Goal: Navigation & Orientation: Find specific page/section

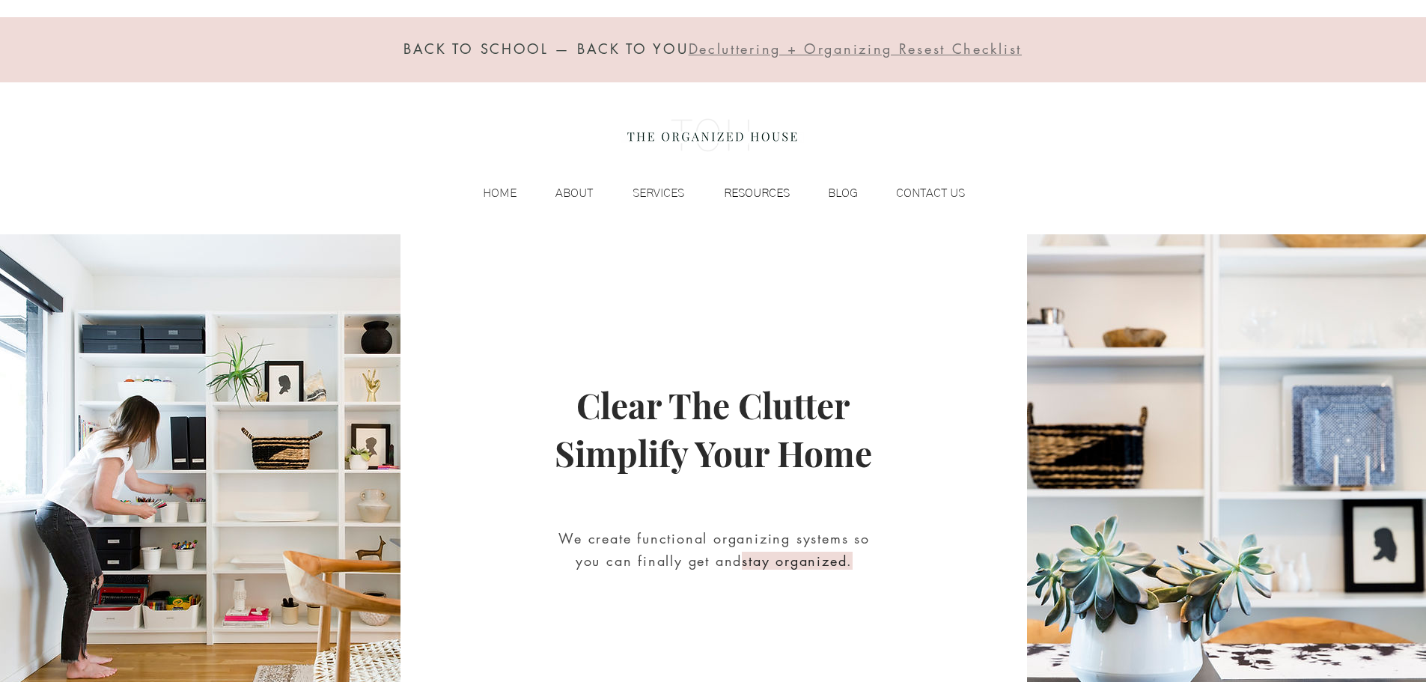
click at [768, 193] on p "RESOURCES" at bounding box center [757, 193] width 81 height 22
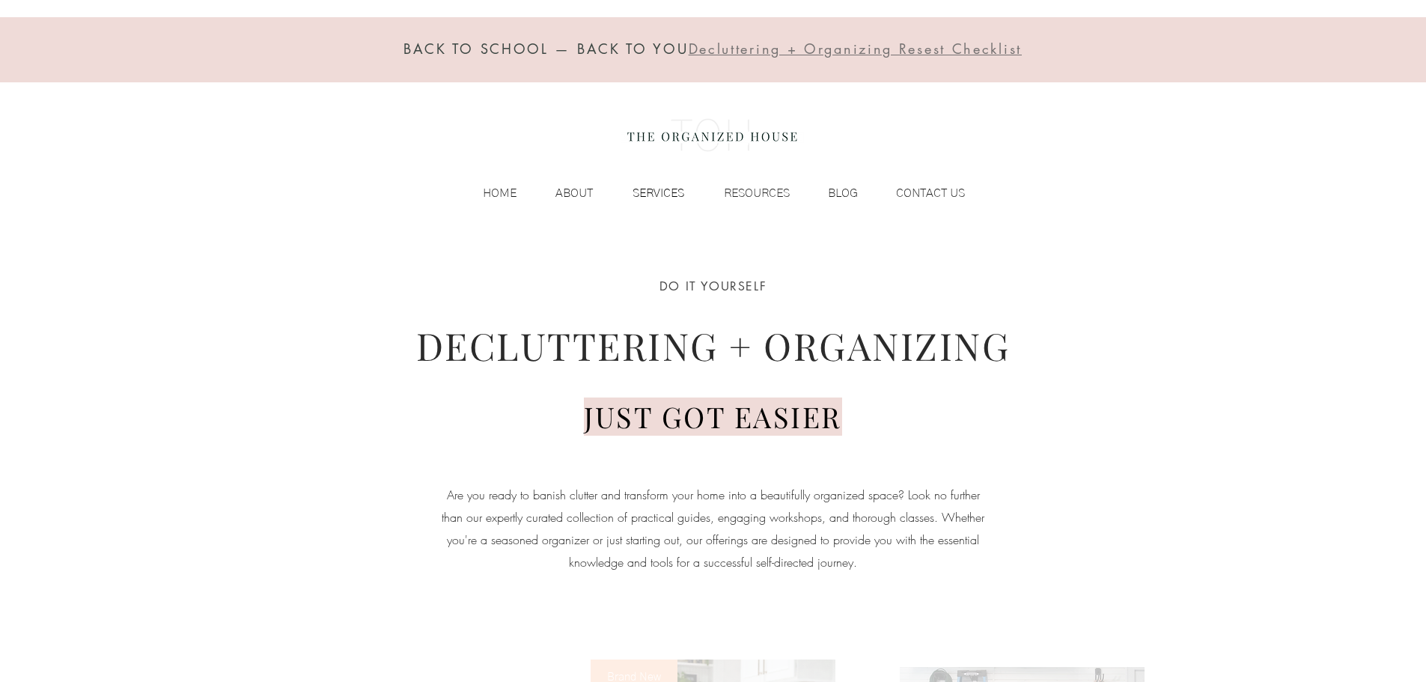
click at [638, 196] on p "SERVICES" at bounding box center [658, 193] width 67 height 22
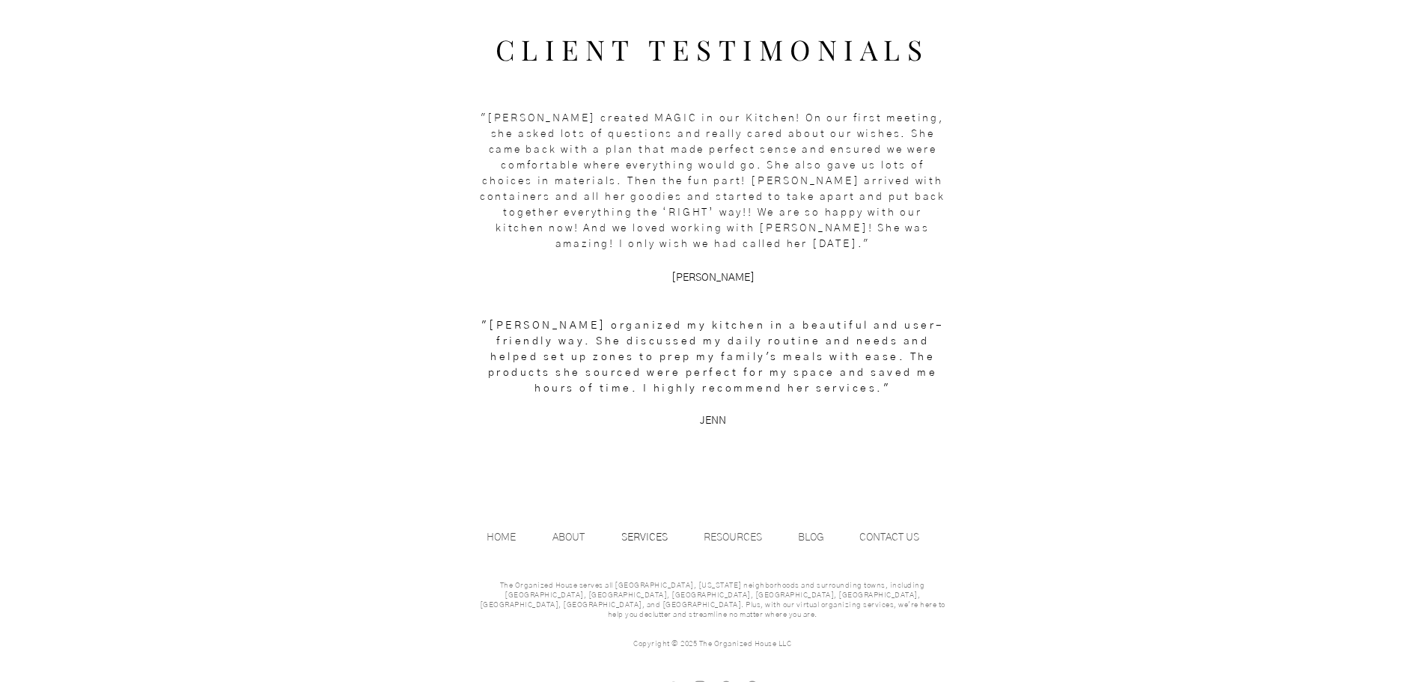
scroll to position [1943, 0]
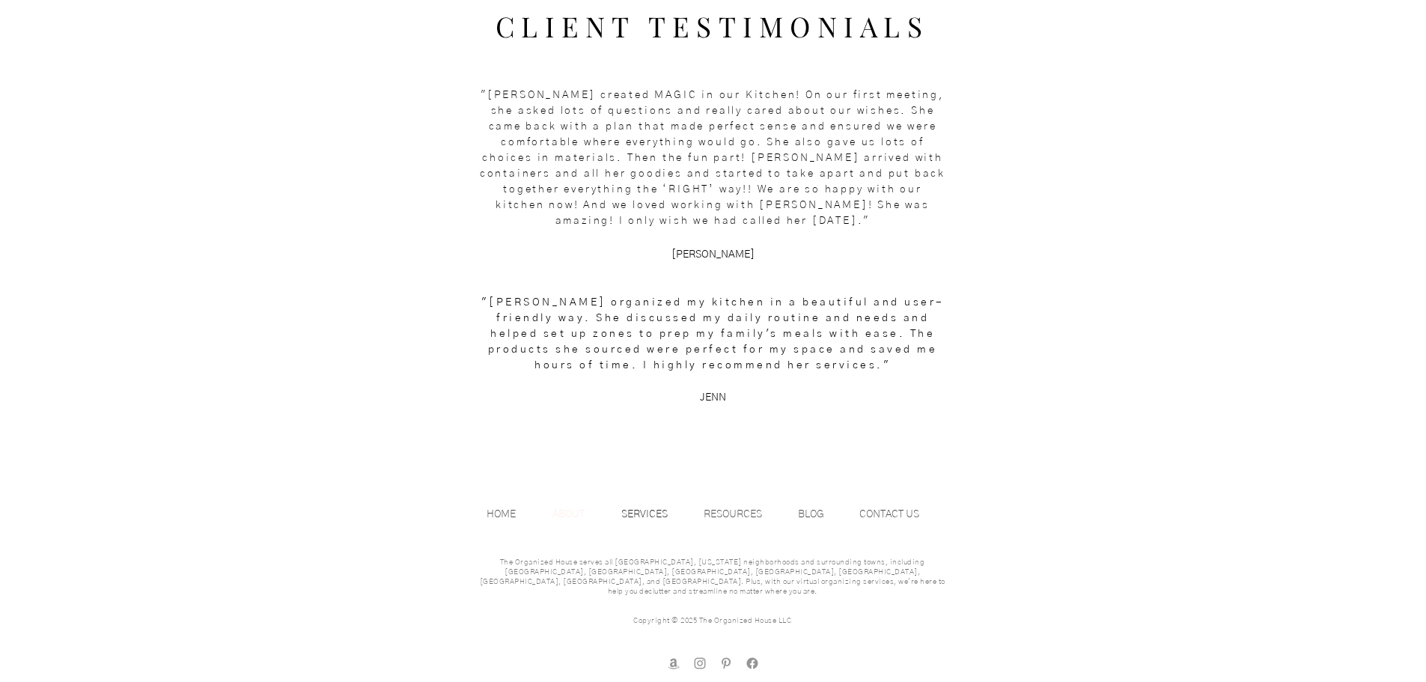
click at [553, 514] on p "ABOUT" at bounding box center [568, 514] width 47 height 22
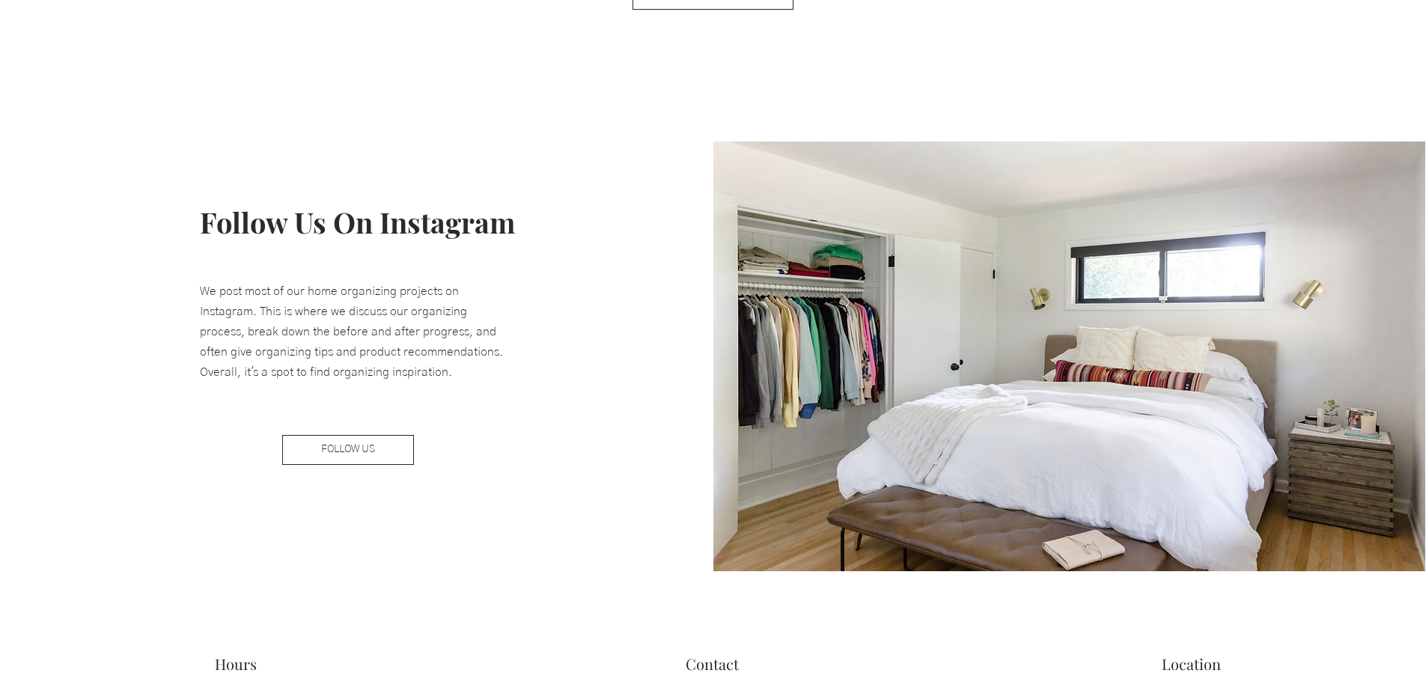
scroll to position [2321, 0]
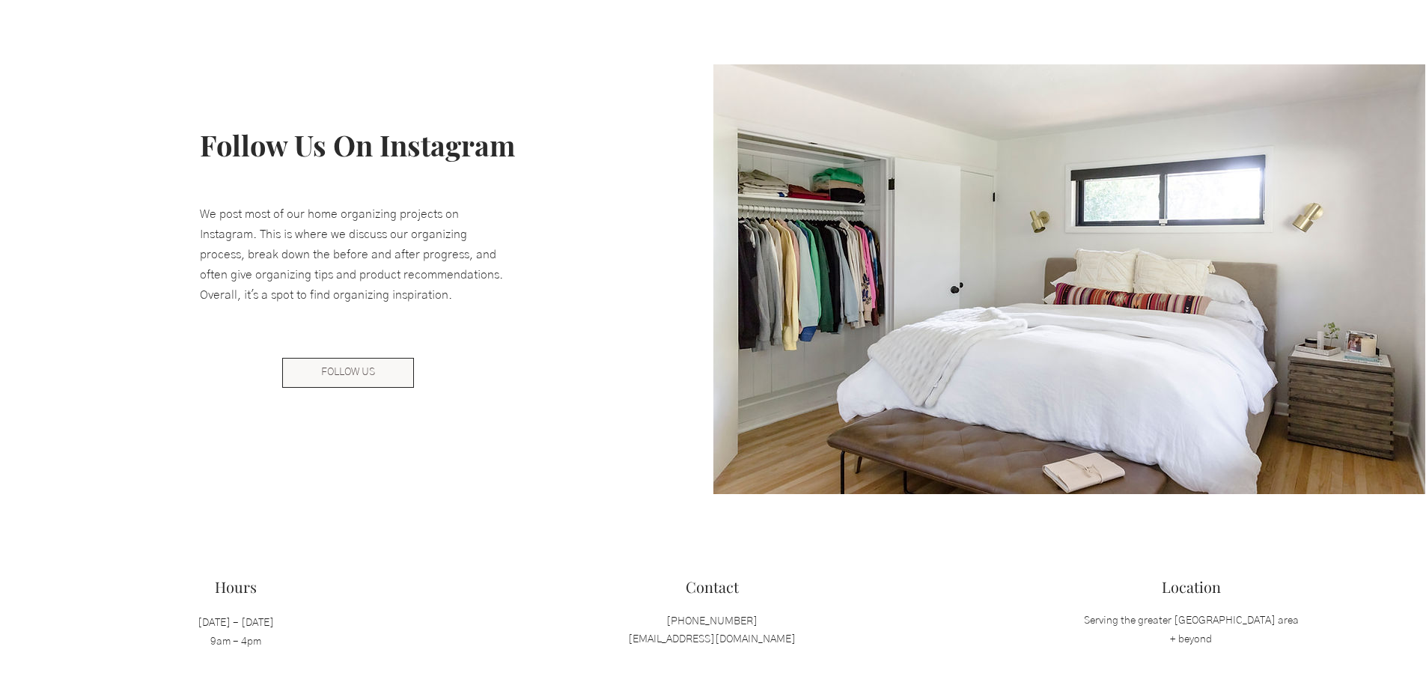
click at [343, 372] on span "FOLLOW US" at bounding box center [348, 372] width 54 height 15
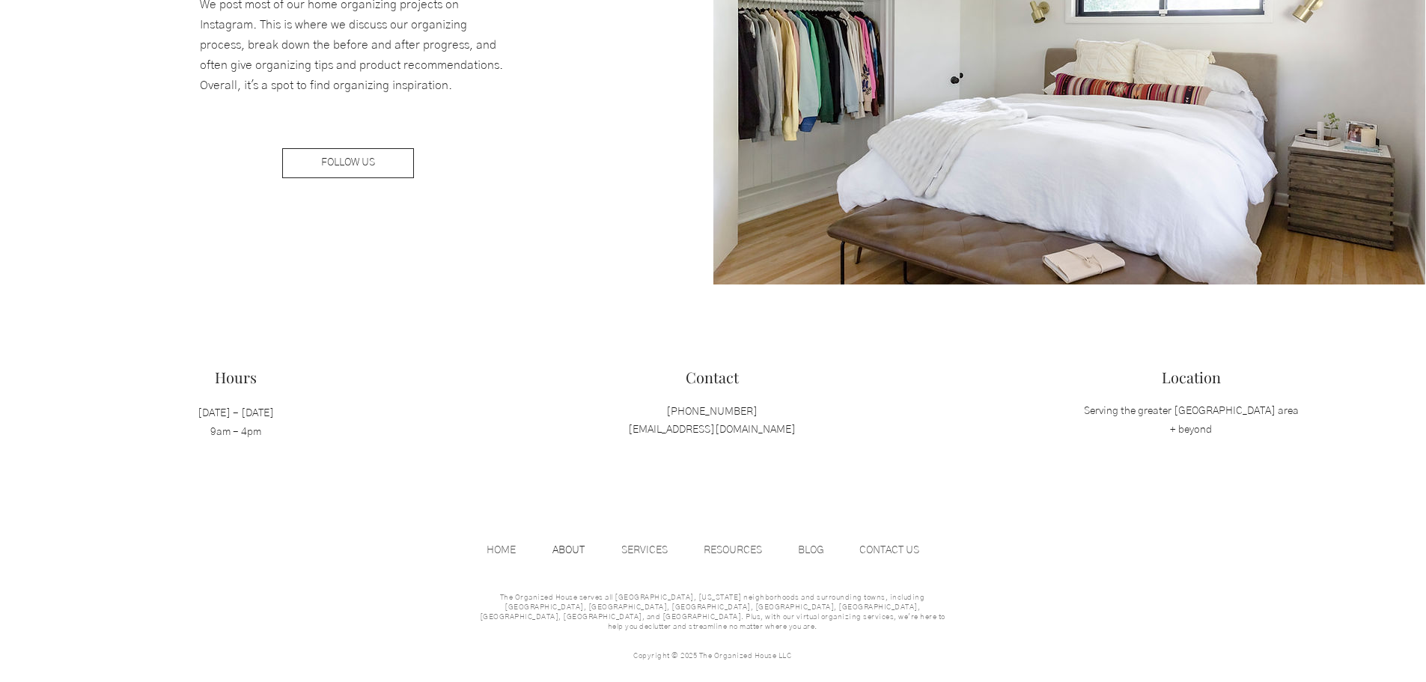
scroll to position [2566, 0]
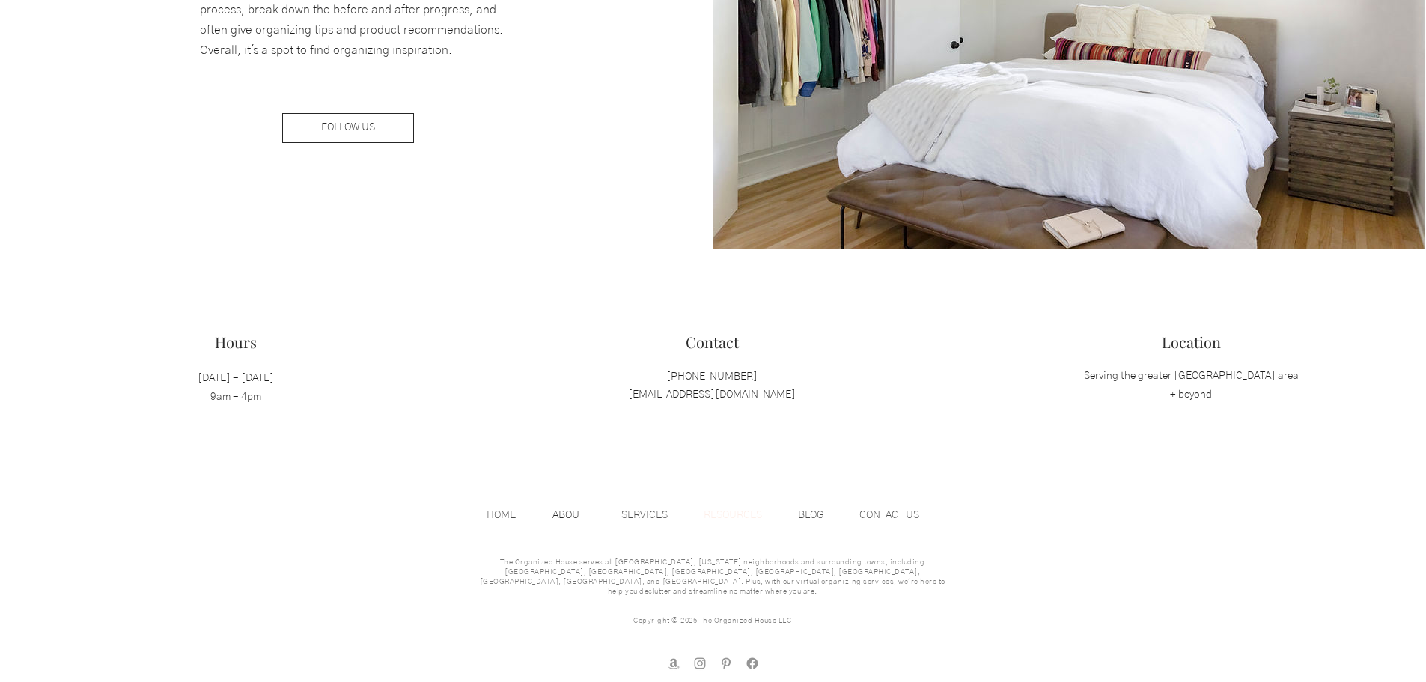
click at [749, 514] on p "RESOURCES" at bounding box center [732, 515] width 73 height 22
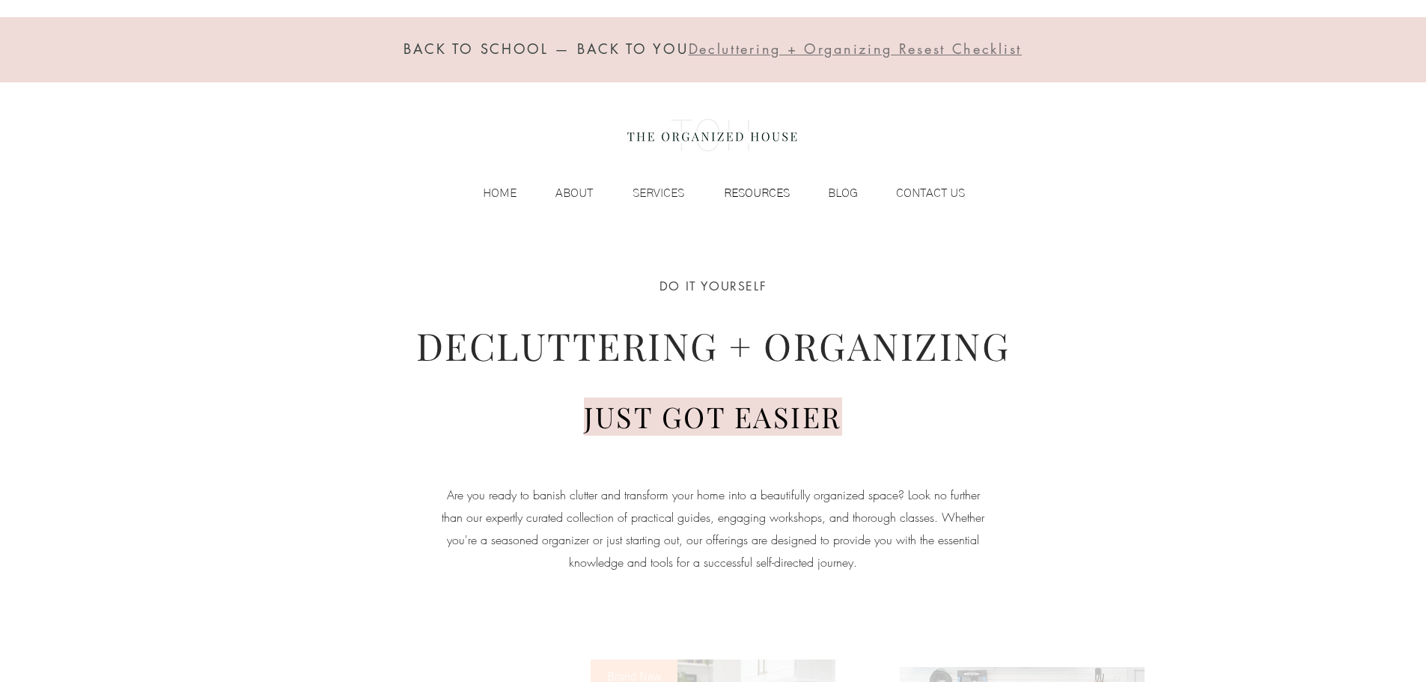
click at [750, 190] on p "RESOURCES" at bounding box center [757, 193] width 81 height 22
click at [720, 193] on p "RESOURCES" at bounding box center [757, 193] width 81 height 22
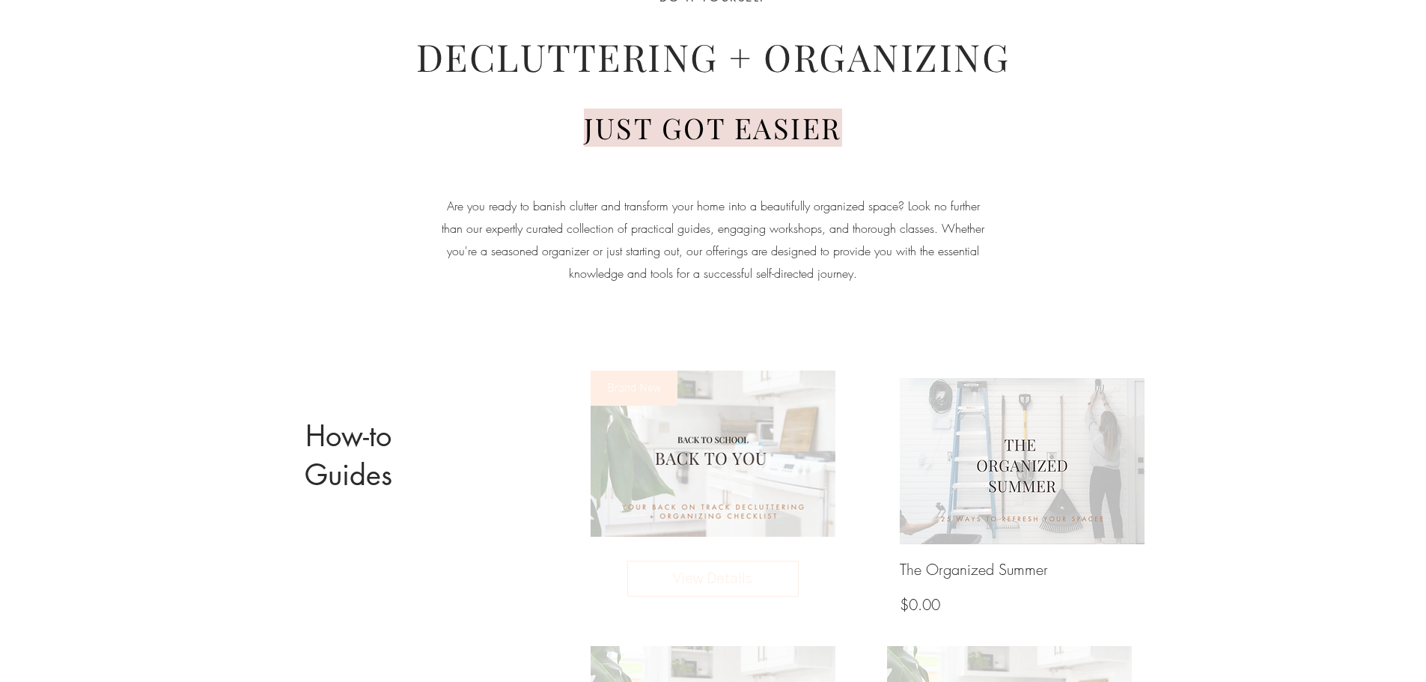
scroll to position [374, 0]
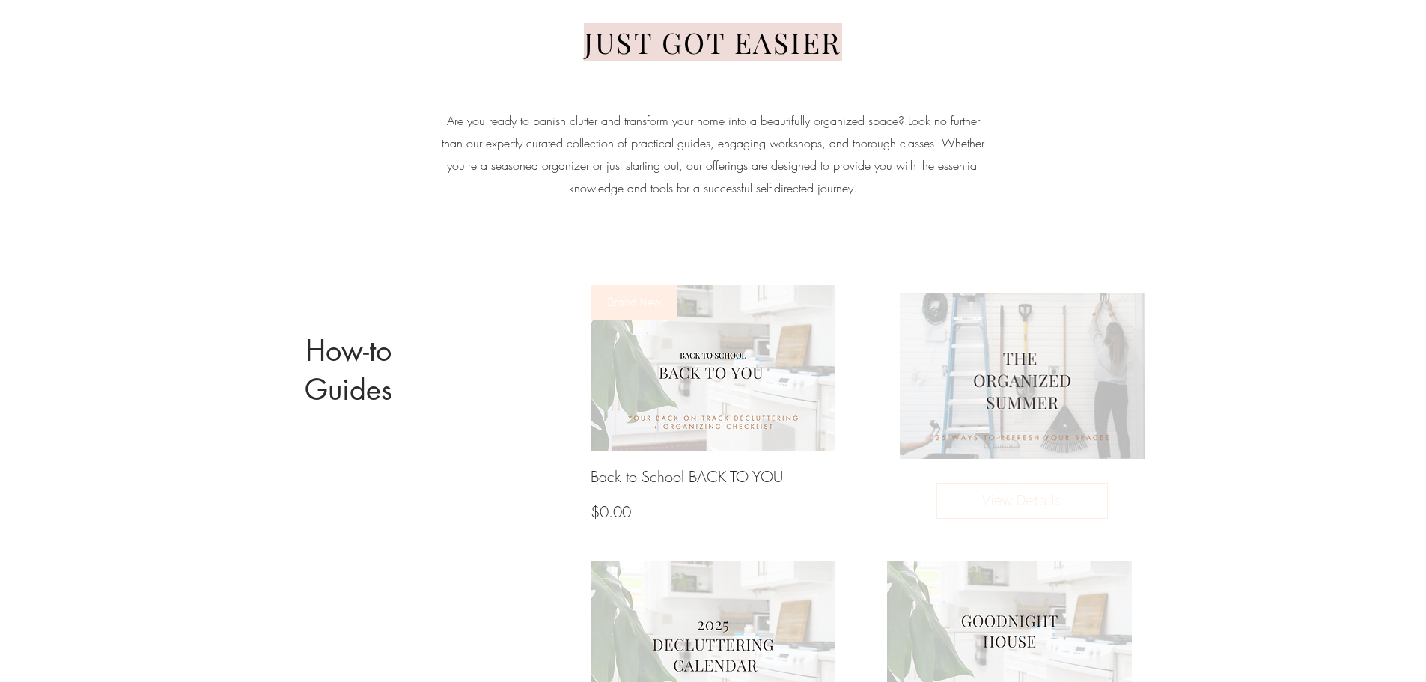
click at [974, 385] on img at bounding box center [1022, 376] width 262 height 178
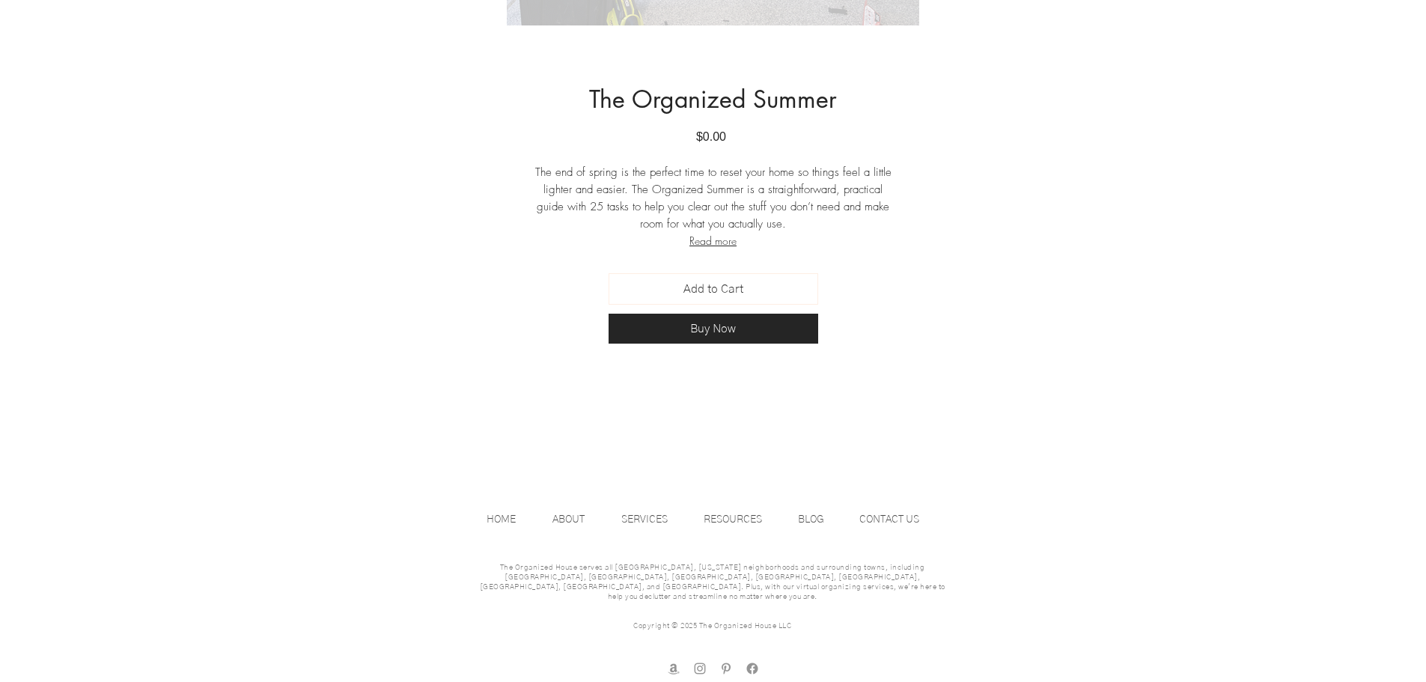
scroll to position [627, 0]
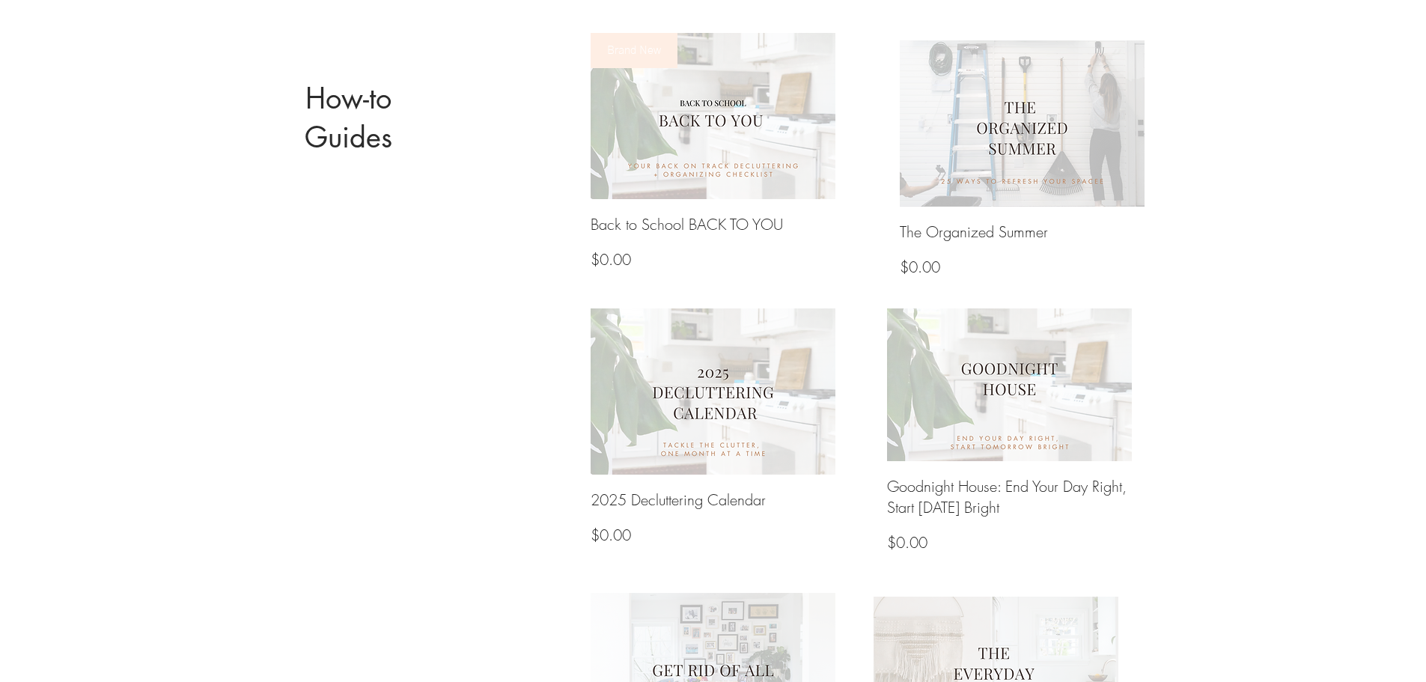
scroll to position [374, 0]
